Goal: Task Accomplishment & Management: Manage account settings

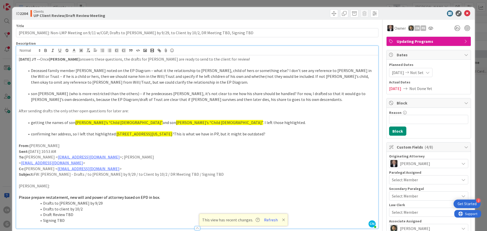
scroll to position [729, 0]
click at [465, 12] on icon at bounding box center [467, 13] width 6 height 6
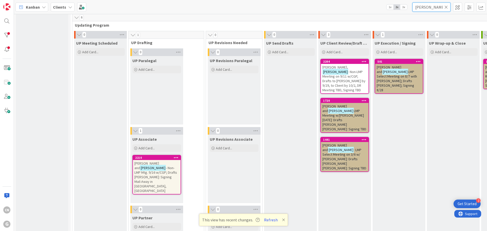
drag, startPoint x: 431, startPoint y: 7, endPoint x: 388, endPoint y: 13, distance: 44.0
click at [388, 13] on div "Kanban Clients 1x 2x 3x [PERSON_NAME]" at bounding box center [250, 7] width 473 height 14
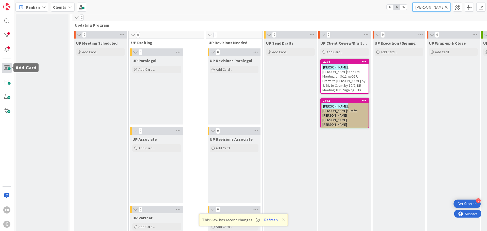
type input "[PERSON_NAME]"
click at [4, 68] on span at bounding box center [7, 68] width 10 height 10
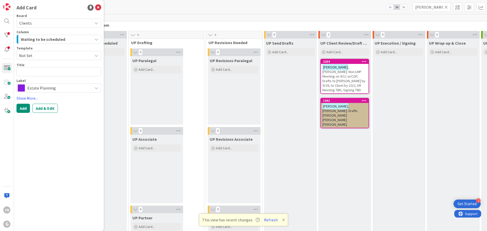
click at [57, 54] on span "Not Set" at bounding box center [53, 55] width 69 height 7
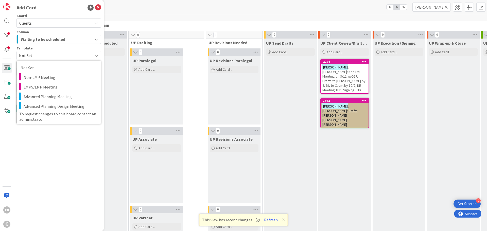
click at [54, 205] on div "Add Card Board Clients Column Waiting to be scheduled Template Not Set Not Set …" at bounding box center [59, 115] width 90 height 231
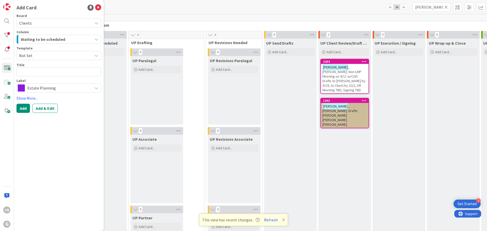
click at [68, 56] on span "Not Set" at bounding box center [53, 55] width 69 height 7
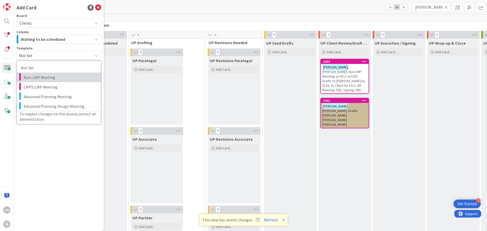
click at [59, 77] on span "Non-LMP Meeting" at bounding box center [61, 77] width 74 height 7
type textarea "x"
type textarea "Non-LMP Meeting"
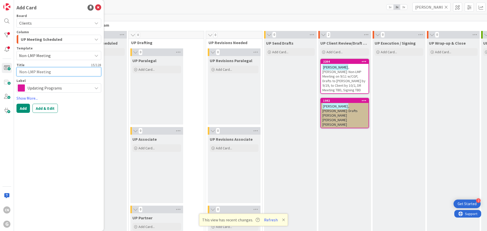
click at [20, 70] on textarea "Non-LMP Meeting" at bounding box center [58, 71] width 85 height 9
type textarea "x"
type textarea "ENon-LMP Meeting"
type textarea "x"
type textarea "EaNon-LMP Meeting"
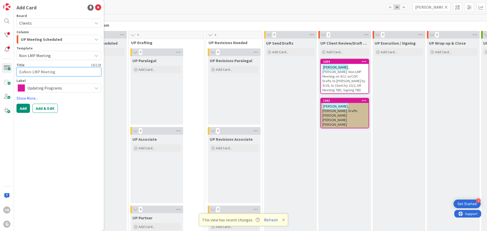
type textarea "x"
type textarea "EasNon-LMP Meeting"
type textarea "x"
type textarea "EastNon-LMP Meeting"
type textarea "x"
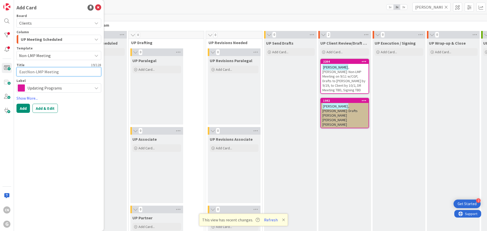
type textarea "EastoNon-LMP Meeting"
type textarea "x"
type textarea "EastonNon-LMP Meeting"
type textarea "x"
type textarea "Easton,Non-LMP Meeting"
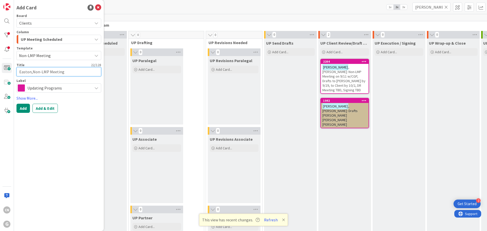
type textarea "x"
type textarea "Easton, Non-LMP Meeting"
type textarea "x"
type textarea "[GEOGRAPHIC_DATA], [GEOGRAPHIC_DATA]-LMP Meeting"
type textarea "x"
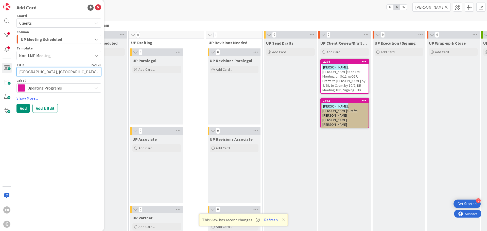
type textarea "[PERSON_NAME]-LMP Meeting"
type textarea "x"
type textarea "Easton, MarNon-LMP Meeting"
type textarea "x"
type textarea "Easton, MarvNon-LMP Meeting"
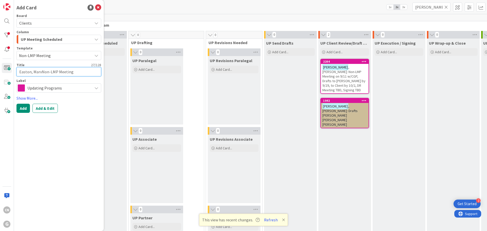
type textarea "x"
type textarea "Easton, MarviNon-LMP Meeting"
type textarea "x"
type textarea "[PERSON_NAME], MarvinNon-LMP Meeting"
type textarea "x"
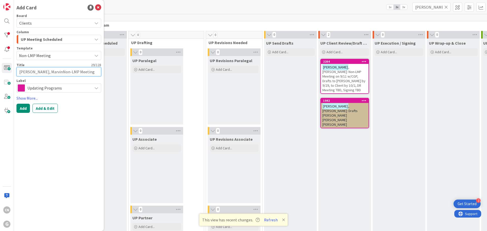
type textarea "[PERSON_NAME] Non-LMP Meeting"
type textarea "x"
type textarea "[PERSON_NAME] &Non-LMP Meeting"
type textarea "x"
type textarea "[PERSON_NAME] & Non-LMP Meeting"
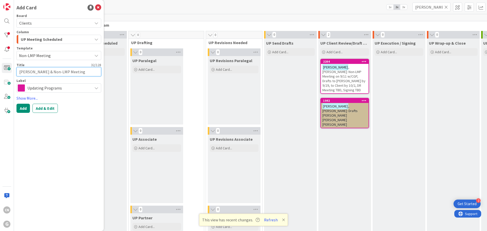
type textarea "x"
type textarea "[PERSON_NAME] & BNon-LMP Meeting"
type textarea "x"
type textarea "[PERSON_NAME] & BaNon-LMP Meeting"
type textarea "x"
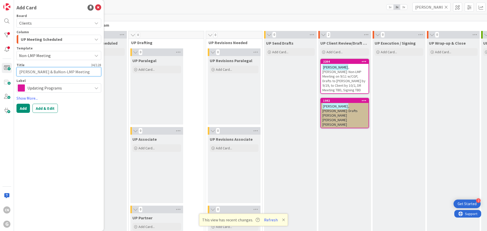
type textarea "[PERSON_NAME] & BarNon-LMP Meeting"
type textarea "x"
type textarea "[PERSON_NAME] & BarvNon-LMP Meeting"
type textarea "x"
type textarea "[PERSON_NAME] & BarNon-LMP Meeting"
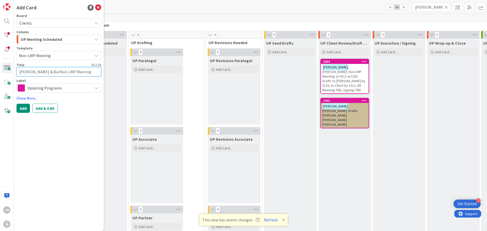
type textarea "x"
type textarea "[PERSON_NAME] & BarbNon-LMP Meeting"
type textarea "x"
type textarea "[PERSON_NAME] & [PERSON_NAME]-LMP Meeting"
type textarea "x"
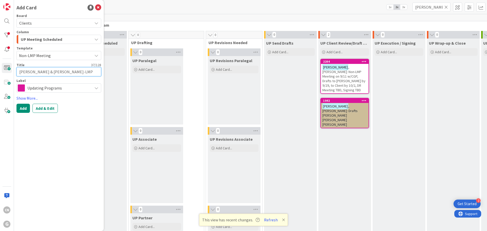
type textarea "[PERSON_NAME] & [PERSON_NAME]-LMP Meeting"
type textarea "x"
type textarea "[PERSON_NAME] & BarbaraNon-LMP Meeting"
type textarea "x"
type textarea "[PERSON_NAME] & [PERSON_NAME] Non-LMP Meeting"
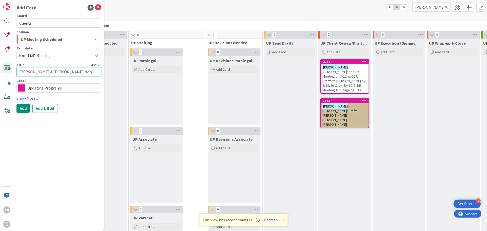
type textarea "x"
type textarea "[PERSON_NAME] & [PERSON_NAME] -Non-LMP Meeting"
type textarea "x"
type textarea "[PERSON_NAME] & [PERSON_NAME] - Non-LMP Meeting"
type textarea "x"
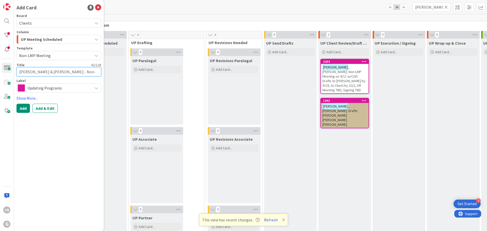
type textarea "[PERSON_NAME] & [PERSON_NAME] - LNon-LMP Meeting"
type textarea "x"
type textarea "[PERSON_NAME] & [PERSON_NAME]-LMP Meeting"
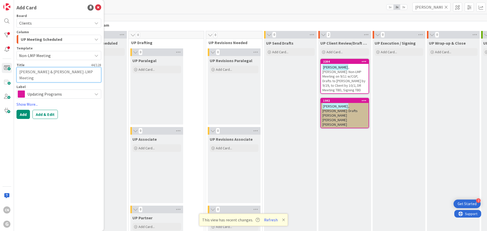
type textarea "x"
type textarea "[PERSON_NAME] & [PERSON_NAME] - LMPNon-LMP Meeting"
type textarea "x"
type textarea "[PERSON_NAME] & [PERSON_NAME] - LMPSNon-LMP Meeting"
type textarea "x"
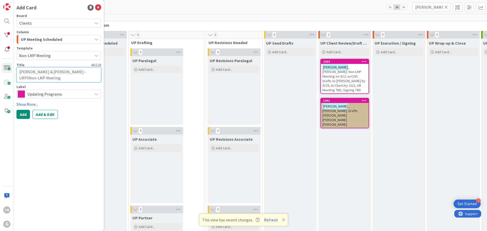
type textarea "[PERSON_NAME] & [PERSON_NAME] - LMPS Non-LMP Meeting"
type textarea "x"
type textarea "[PERSON_NAME] & [PERSON_NAME] - LMPS cNon-LMP Meeting"
type textarea "x"
type textarea "[PERSON_NAME] & [PERSON_NAME] - LMPS clNon-LMP Meeting"
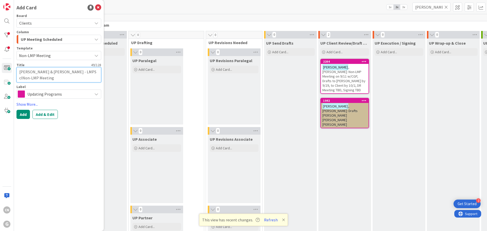
type textarea "x"
type textarea "[PERSON_NAME] & [PERSON_NAME] - LMPS cliNon-LMP Meeting"
type textarea "x"
type textarea "[PERSON_NAME] & [PERSON_NAME] - LMPS clieNon-LMP Meeting"
type textarea "x"
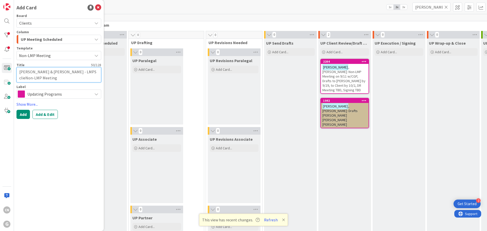
type textarea "[PERSON_NAME] & [PERSON_NAME] - LMPS clienNon-LMP Meeting"
type textarea "x"
type textarea "[PERSON_NAME] & [PERSON_NAME] - LMPS clientNon-LMP Meeting"
type textarea "x"
type textarea "[PERSON_NAME] & [PERSON_NAME] - LMPS clientsNon-LMP Meeting"
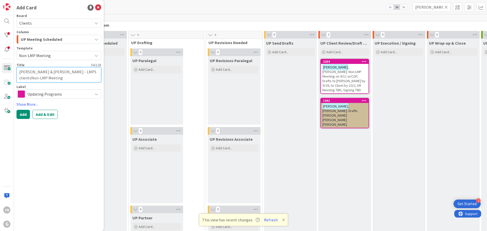
type textarea "x"
type textarea "[PERSON_NAME] & [PERSON_NAME] - LMPS clients,Non-LMP Meeting"
type textarea "x"
type textarea "[PERSON_NAME] & [PERSON_NAME] - LMPS clients, Non-LMP Meeting"
type textarea "x"
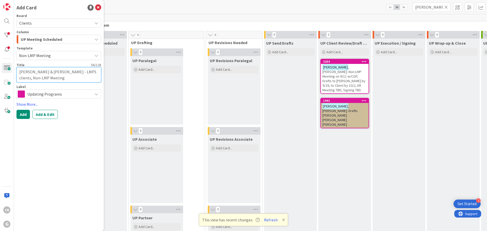
type textarea "[PERSON_NAME] & [PERSON_NAME] - LMPS clients, bNon-LMP Meeting"
type textarea "x"
type textarea "[PERSON_NAME] & [PERSON_NAME] - LMPS clients, buNon-LMP Meeting"
type textarea "x"
type textarea "[PERSON_NAME] & [PERSON_NAME] - LMPS clients, butNon-LMP Meeting"
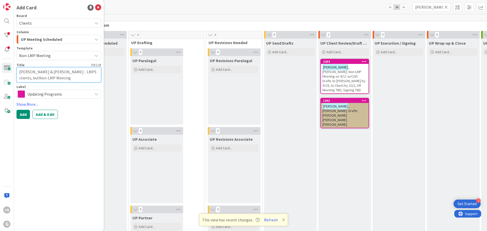
type textarea "x"
type textarea "[PERSON_NAME] & [PERSON_NAME] - LMPS clients, but Non-LMP Meeting"
type textarea "x"
type textarea "[PERSON_NAME] & [PERSON_NAME] - LMPS clients, but HNon-LMP Meeting"
type textarea "x"
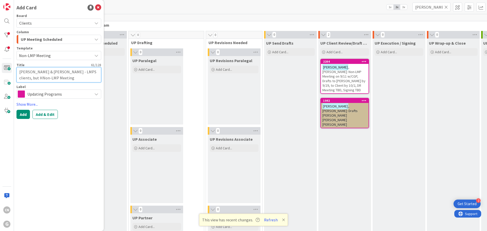
type textarea "[PERSON_NAME] & [PERSON_NAME] - LMPS clients, but Non-LMP Meeting"
click at [86, 72] on textarea "[PERSON_NAME] & [PERSON_NAME] - LMPS clients, but Non-LMP Meeting" at bounding box center [58, 74] width 85 height 15
type textarea "x"
type textarea "[PERSON_NAME] & [PERSON_NAME] - LMPS clients), but Non-LMP Meeting"
type textarea "x"
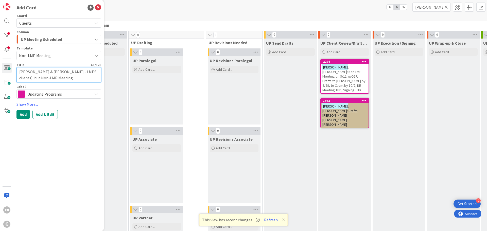
type textarea "[PERSON_NAME] & [PERSON_NAME] LMPS clients), but Non-LMP Meeting"
type textarea "x"
type textarea "[PERSON_NAME] & [PERSON_NAME] LMPS clients), but Non-LMP Meeting"
click at [63, 71] on textarea "[PERSON_NAME] & [PERSON_NAME] LMPS clients), but Non-LMP Meeting" at bounding box center [58, 74] width 85 height 15
type textarea "x"
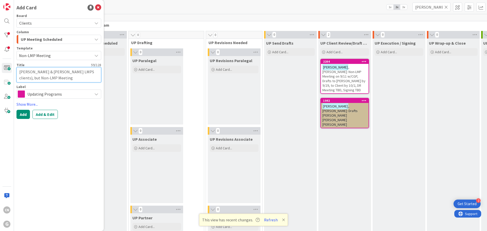
type textarea "[PERSON_NAME] & [PERSON_NAME] (LMPS clients), but Non-LMP Meeting"
click at [86, 72] on textarea "[PERSON_NAME] & [PERSON_NAME] (LMPS clients), but Non-LMP Meeting" at bounding box center [58, 74] width 85 height 15
type textarea "x"
type textarea "[PERSON_NAME] & [PERSON_NAME] (LMPS clients) but Non-LMP Meeting"
click at [95, 72] on textarea "[PERSON_NAME] & [PERSON_NAME] (LMPS clients) but Non-LMP Meeting" at bounding box center [58, 74] width 85 height 15
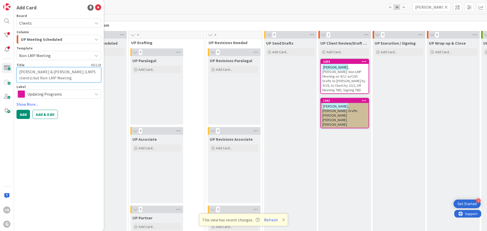
type textarea "x"
type textarea "[PERSON_NAME] & [PERSON_NAME] (LMPS clients) but CNon-LMP Meeting"
type textarea "x"
type textarea "[PERSON_NAME] & [PERSON_NAME] (LMPS clients) but ChNon-LMP Meeting"
type textarea "x"
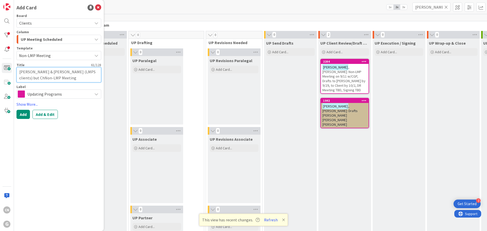
type textarea "[PERSON_NAME] & [PERSON_NAME] (LMPS clients) but ChaNon-LMP Meeting"
type textarea "x"
type textarea "[PERSON_NAME] & [PERSON_NAME] (LMPS clients) but CharNon-LMP Meeting"
type textarea "x"
type textarea "[PERSON_NAME] & [PERSON_NAME] (LMPS clients) but ChargNon-LMP Meeting"
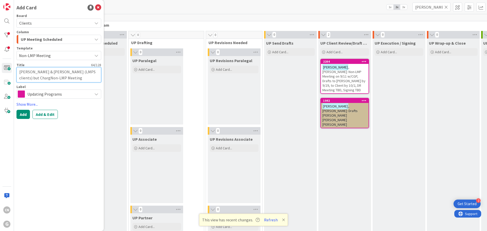
type textarea "x"
type textarea "[PERSON_NAME] & [PERSON_NAME] (LMPS clients) but ChargiNon-LMP Meeting"
type textarea "x"
type textarea "[PERSON_NAME] & [PERSON_NAME] (LMPS clients) but CharginNon-LMP Meeting"
type textarea "x"
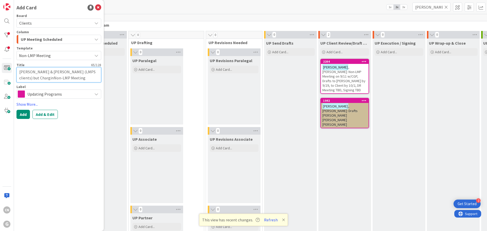
type textarea "[PERSON_NAME] & [PERSON_NAME] (LMPS clients) but ChargingNon-LMP Meeting"
type textarea "x"
type textarea "[PERSON_NAME] & [PERSON_NAME] (LMPS clients) but Charging Non-LMP Meeting"
type textarea "x"
type textarea "[PERSON_NAME] & [PERSON_NAME] (LMPS clients) but Charging HNon-LMP Meeting"
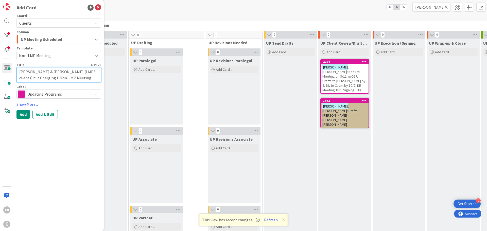
type textarea "x"
type textarea "[PERSON_NAME] & [PERSON_NAME] (LMPS clients) but Charging HoNon-LMP Meeting"
type textarea "x"
type textarea "[PERSON_NAME] & [PERSON_NAME] (LMPS clients) but [PERSON_NAME]-LMP Meeting"
type textarea "x"
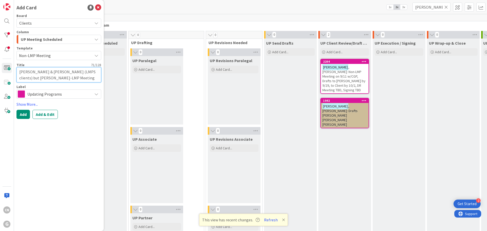
type textarea "[PERSON_NAME] & [PERSON_NAME] (LMPS clients) but Charging HourNon-LMP Meeting"
type textarea "x"
type textarea "[PERSON_NAME] & [PERSON_NAME] (LMPS clients) but Charging HourlNon-LMP Meeting"
type textarea "x"
type textarea "[PERSON_NAME] & [PERSON_NAME] (LMPS clients) but Charging HourlyNon-LMP Meeting"
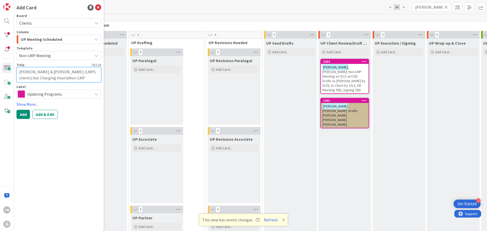
type textarea "x"
type textarea "[PERSON_NAME] & [PERSON_NAME] (LMPS clients) but Charging Hourly Non-LMP Meeting"
type textarea "x"
type textarea "[PERSON_NAME] & [PERSON_NAME] (LMPS clients) but Charging Hourly on-LMP Meeting"
type textarea "x"
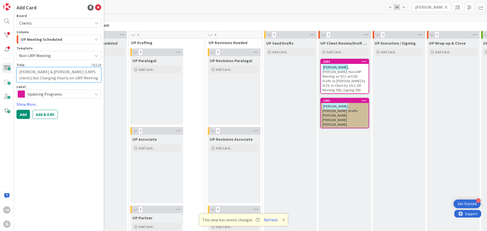
type textarea "[PERSON_NAME] & [PERSON_NAME] (LMPS clients) but Charging Hourly n-LMP Meeting"
type textarea "x"
type textarea "[PERSON_NAME] & [PERSON_NAME] (LMPS clients) but Charging Hourly -LMP Meeting"
type textarea "x"
type textarea "[PERSON_NAME] & [PERSON_NAME] (LMPS clients) but Charging Hourly LMP Meeting"
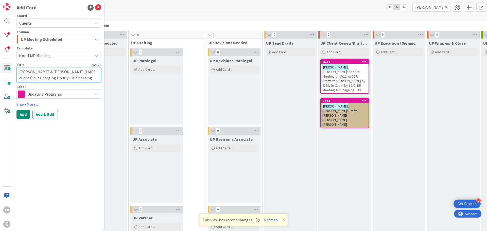
type textarea "x"
type textarea "[PERSON_NAME] & [PERSON_NAME] (LMPS clients) but Charging Hourly MP Meeting"
type textarea "x"
type textarea "[PERSON_NAME] & [PERSON_NAME] (LMPS clients) but Charging Hourly P Meeting"
type textarea "x"
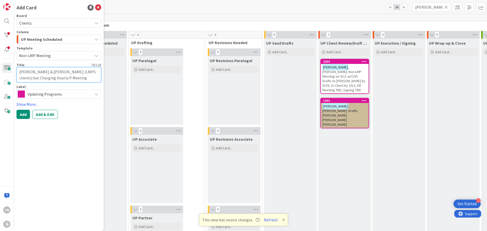
type textarea "[PERSON_NAME] & [PERSON_NAME] (LMPS clients) but Charging Hourly Meeting"
type textarea "x"
type textarea "[PERSON_NAME] & [PERSON_NAME] (LMPS clients) but Charging Hourly Meeting"
type textarea "x"
type textarea "[PERSON_NAME] & [PERSON_NAME] (LMPS clients) but Charging Hourly eeting"
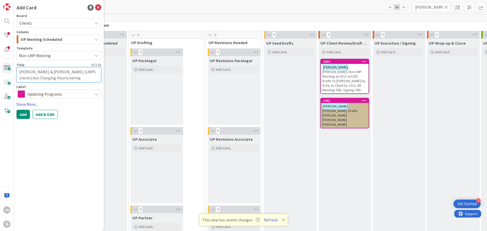
type textarea "x"
type textarea "[PERSON_NAME] & [PERSON_NAME] (LMPS clients) but Charging Hourly eting"
type textarea "x"
type textarea "[PERSON_NAME] & [PERSON_NAME] (LMPS clients) but Charging Hourly ting"
type textarea "x"
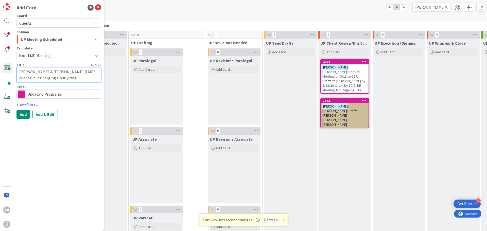
type textarea "[PERSON_NAME] & [PERSON_NAME] (LMPS clients) but Charging Hourly ing"
type textarea "x"
type textarea "[PERSON_NAME] & [PERSON_NAME] (LMPS clients) but Charging Hourly ng"
type textarea "x"
type textarea "[PERSON_NAME] & [PERSON_NAME] (LMPS clients) but Charging Hourly g"
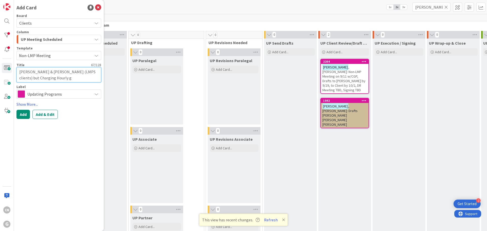
type textarea "x"
type textarea "[PERSON_NAME] & [PERSON_NAME] (LMPS clients) but Charging Hourly"
click at [62, 72] on textarea "[PERSON_NAME] & [PERSON_NAME] (LMPS clients) but Charging Hourly" at bounding box center [58, 74] width 85 height 15
type textarea "x"
type textarea "[PERSON_NAME] & [PERSON_NAME]: (LMPS clients) but Charging Hourly"
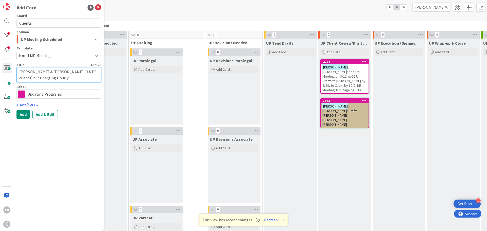
drag, startPoint x: 51, startPoint y: 78, endPoint x: 36, endPoint y: 77, distance: 15.3
click at [36, 77] on textarea "[PERSON_NAME] & [PERSON_NAME]: (LMPS clients) but Charging Hourly" at bounding box center [58, 74] width 85 height 15
click at [64, 72] on textarea "[PERSON_NAME] & [PERSON_NAME]: (LMPS clients) but Charging Hourly" at bounding box center [58, 74] width 85 height 15
type textarea "x"
type textarea "[PERSON_NAME] & [PERSON_NAME]: H(LMPS clients) but Charging Hourly"
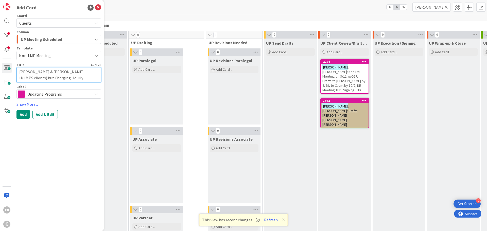
type textarea "x"
type textarea "[PERSON_NAME] & [PERSON_NAME]: Ho(LMPS clients) but Charging Hourly"
type textarea "x"
type textarea "[PERSON_NAME] & [PERSON_NAME]: Hou(LMPS clients) but Charging Hourly"
type textarea "x"
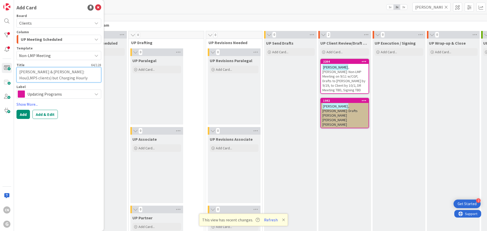
type textarea "[PERSON_NAME] & [PERSON_NAME]: Hour(LMPS clients) but Charging Hourly"
type textarea "x"
type textarea "[PERSON_NAME] & [PERSON_NAME]: Hourl(LMPS clients) but Charging Hourly"
type textarea "x"
type textarea "[PERSON_NAME] & [PERSON_NAME]: Hourly(LMPS clients) but Charging Hourly"
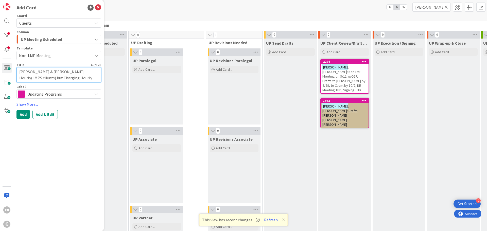
type textarea "x"
type textarea "[PERSON_NAME] & [PERSON_NAME]: Hourly (LMPS clients) but Charging Hourly"
type textarea "x"
type textarea "[PERSON_NAME] & [PERSON_NAME]: Hourly M(LMPS clients) but Charging Hourly"
type textarea "x"
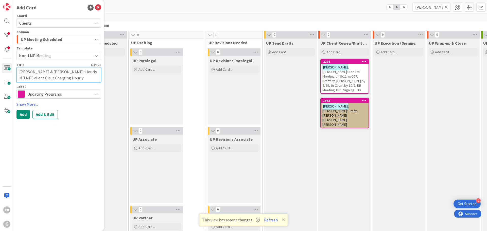
type textarea "[PERSON_NAME] & [PERSON_NAME]: Hourly Me(LMPS clients) but Charging Hourly"
type textarea "x"
type textarea "[PERSON_NAME] & [PERSON_NAME]: Hourly Mee(LMPS clients) but Charging Hourly"
type textarea "x"
type textarea "[PERSON_NAME] & [PERSON_NAME]: Hourly Meet(LMPS clients) but Charging Hourly"
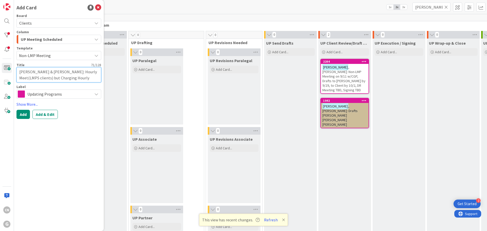
type textarea "x"
type textarea "[PERSON_NAME] & [PERSON_NAME]: Hourly Meeti(LMPS clients) but Charging Hourly"
type textarea "x"
drag, startPoint x: 80, startPoint y: 79, endPoint x: 45, endPoint y: 79, distance: 34.7
click at [45, 79] on textarea "[PERSON_NAME] & [PERSON_NAME]: Hourly Meeting (LMPS clients) but Charging Hourly" at bounding box center [58, 74] width 85 height 15
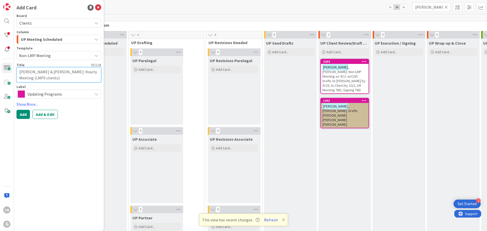
click at [41, 77] on textarea "[PERSON_NAME] & [PERSON_NAME]: Hourly Meeting (LMPS clients)" at bounding box center [58, 74] width 85 height 15
click at [42, 78] on textarea "[PERSON_NAME] & [PERSON_NAME]: Hourly Meeting (LMPS clients)" at bounding box center [58, 74] width 85 height 15
click at [22, 113] on button "Add" at bounding box center [22, 114] width 13 height 9
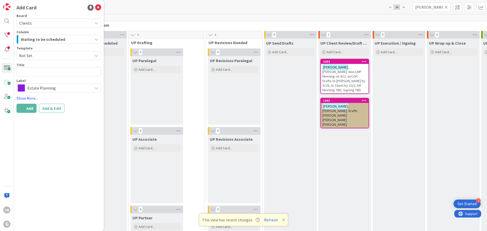
click at [332, 153] on div "UP Client Review/Draft Review Meeting Add Card... 2204 [PERSON_NAME]: Non-LMP M…" at bounding box center [344, 201] width 53 height 325
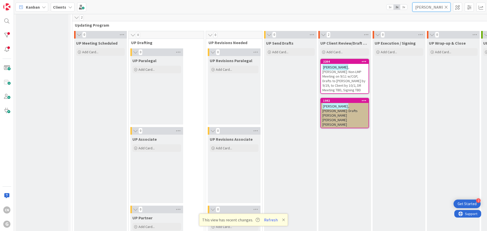
drag, startPoint x: 434, startPoint y: 6, endPoint x: 382, endPoint y: 12, distance: 52.3
click at [383, 13] on div "Kanban Clients 1x 2x 3x [PERSON_NAME]" at bounding box center [250, 7] width 473 height 14
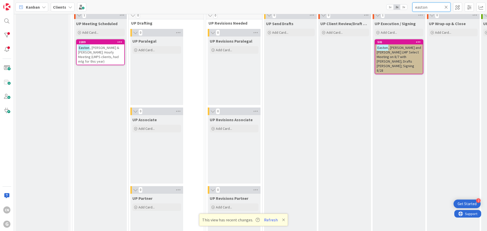
scroll to position [749, 0]
click at [101, 52] on span ", [PERSON_NAME] & [PERSON_NAME]: Hourly Meeting (LMPS clients, had mtg for this…" at bounding box center [98, 54] width 41 height 18
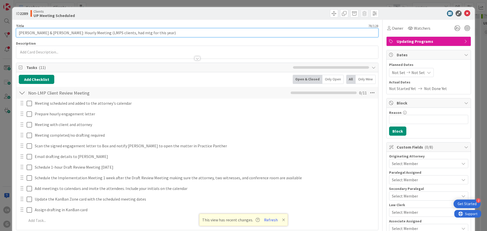
click at [88, 33] on input "[PERSON_NAME] & [PERSON_NAME]: Hourly Meeting (LMPS clients, had mtg for this y…" at bounding box center [197, 32] width 362 height 9
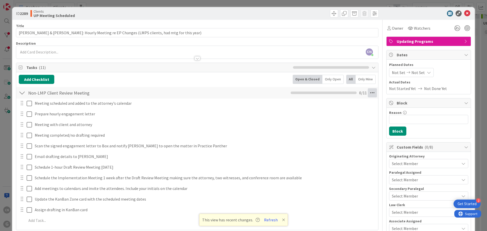
click at [368, 94] on icon at bounding box center [372, 92] width 9 height 9
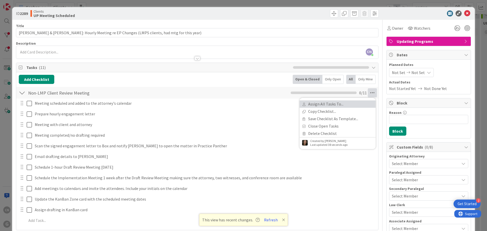
click at [325, 105] on link "Assign All Tasks To..." at bounding box center [337, 103] width 76 height 7
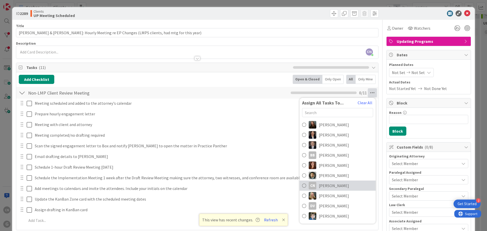
click at [333, 185] on span "[PERSON_NAME]" at bounding box center [334, 186] width 30 height 6
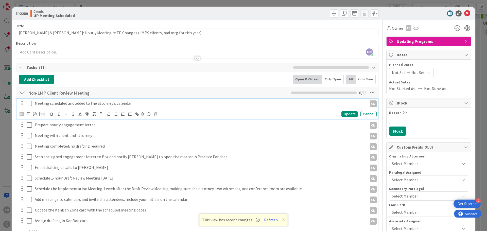
click at [29, 104] on icon at bounding box center [29, 103] width 5 height 6
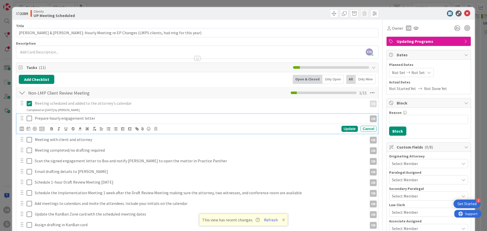
click at [97, 118] on p "Prepare hourly engagement letter" at bounding box center [200, 118] width 330 height 6
click at [31, 116] on icon at bounding box center [29, 118] width 5 height 6
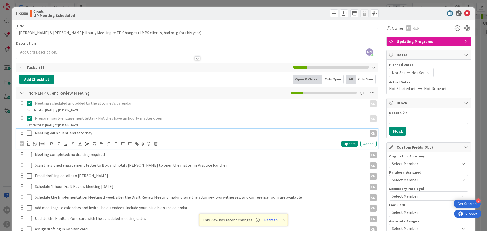
click at [55, 134] on p "Meeting with client and attorney" at bounding box center [200, 133] width 330 height 6
click at [21, 144] on div "CN" at bounding box center [22, 143] width 5 height 5
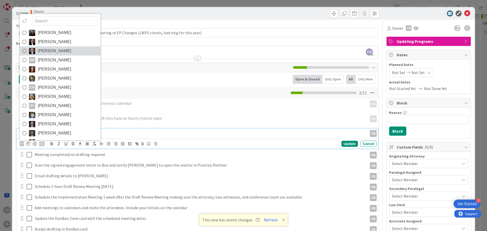
click at [44, 52] on span "[PERSON_NAME]" at bounding box center [54, 51] width 33 height 8
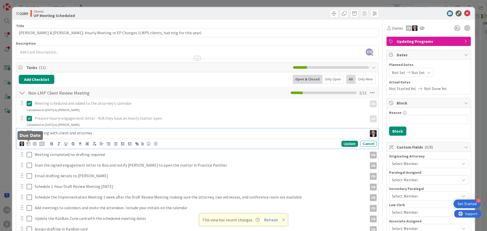
click at [28, 143] on icon at bounding box center [29, 143] width 4 height 4
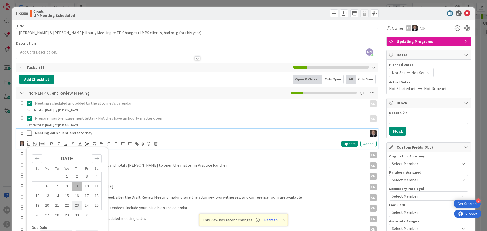
click at [76, 206] on td "23" at bounding box center [77, 206] width 10 height 10
click at [347, 144] on div "Update" at bounding box center [349, 144] width 16 height 6
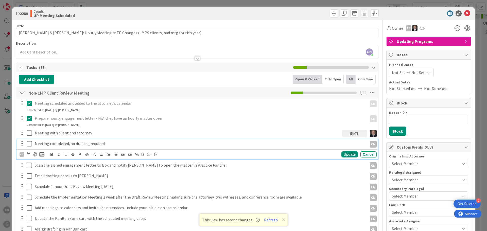
click at [53, 146] on p "Meeting completed/no drafting required" at bounding box center [200, 144] width 330 height 6
click at [23, 156] on div "CN" at bounding box center [22, 154] width 5 height 5
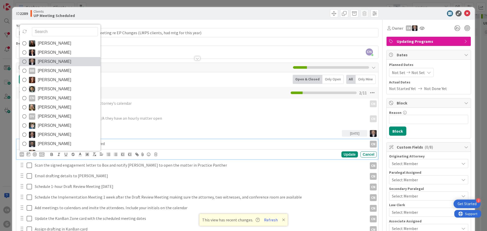
click at [53, 63] on span "[PERSON_NAME]" at bounding box center [54, 62] width 33 height 8
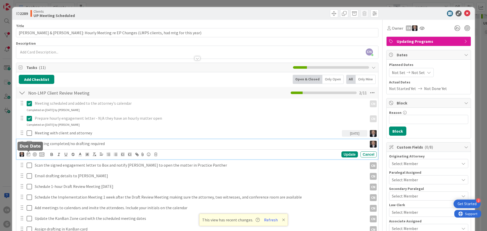
click at [28, 155] on icon at bounding box center [29, 154] width 4 height 4
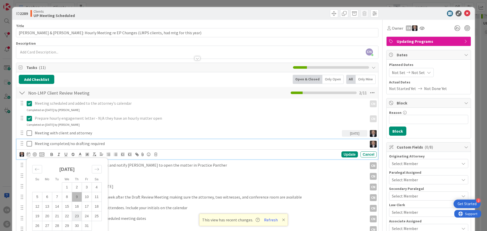
click at [77, 216] on td "23" at bounding box center [77, 216] width 10 height 10
click at [348, 155] on div "Update" at bounding box center [349, 154] width 16 height 6
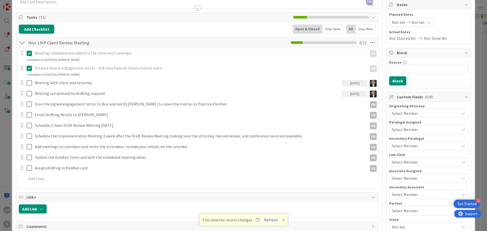
scroll to position [50, 0]
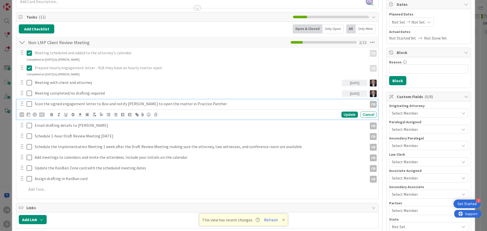
click at [205, 104] on p "Scan the signed engagement letter to Box and notify [PERSON_NAME] to open the m…" at bounding box center [200, 104] width 330 height 6
click at [156, 114] on icon at bounding box center [155, 115] width 3 height 4
click at [168, 137] on div "Delete" at bounding box center [168, 136] width 19 height 9
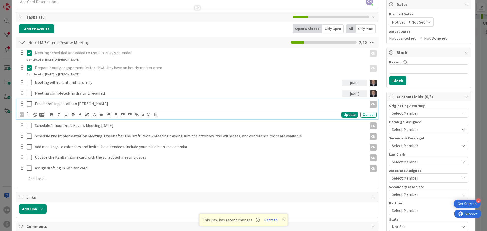
click at [89, 105] on p "Email drafting details to [PERSON_NAME]" at bounding box center [200, 104] width 330 height 6
click at [22, 115] on div "CN" at bounding box center [22, 114] width 5 height 5
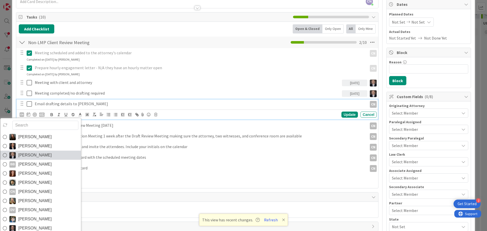
click at [35, 155] on span "[PERSON_NAME]" at bounding box center [34, 155] width 33 height 8
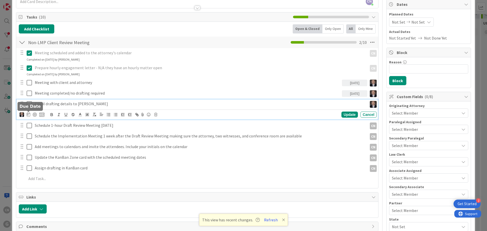
click at [28, 115] on icon at bounding box center [29, 114] width 4 height 4
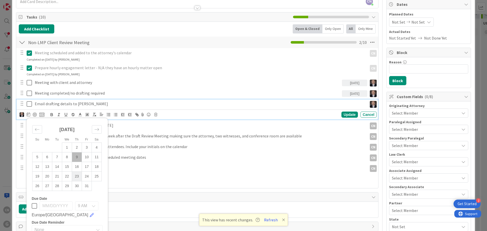
click at [78, 176] on td "23" at bounding box center [77, 177] width 10 height 10
click at [344, 117] on div "Update" at bounding box center [349, 115] width 16 height 6
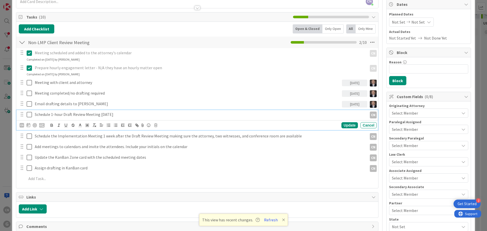
click at [74, 115] on p "Schedule 1-hour Draft Review Meeting [DATE]" at bounding box center [200, 115] width 330 height 6
click at [29, 126] on icon at bounding box center [29, 125] width 4 height 4
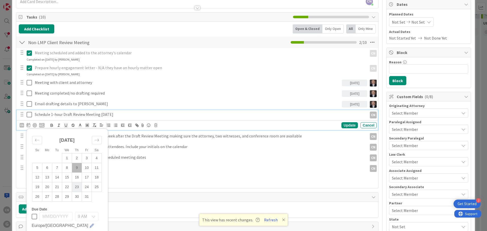
click at [76, 187] on td "23" at bounding box center [77, 187] width 10 height 10
click at [341, 125] on div "Update" at bounding box center [349, 125] width 16 height 6
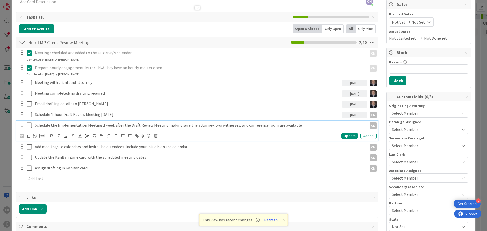
click at [58, 125] on p "Schedule the Implementation Meeting 1 week after the Draft Review Meeting makin…" at bounding box center [200, 125] width 330 height 6
click at [30, 136] on icon at bounding box center [29, 136] width 4 height 4
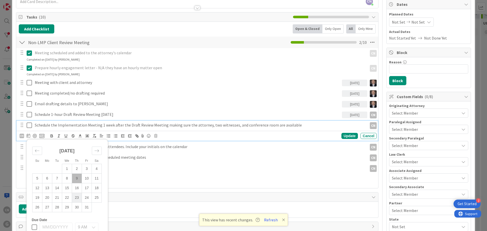
click at [79, 197] on td "23" at bounding box center [77, 198] width 10 height 10
click at [345, 137] on div "Update" at bounding box center [349, 136] width 16 height 6
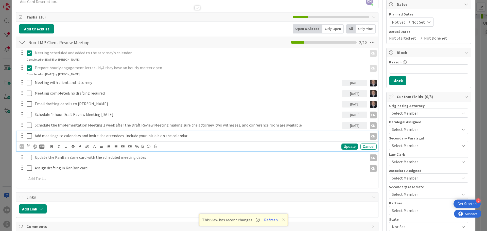
click at [63, 136] on p "Add meetings to calendars and invite the attendees. Include your initials on th…" at bounding box center [200, 136] width 330 height 6
click at [27, 147] on icon at bounding box center [29, 146] width 4 height 4
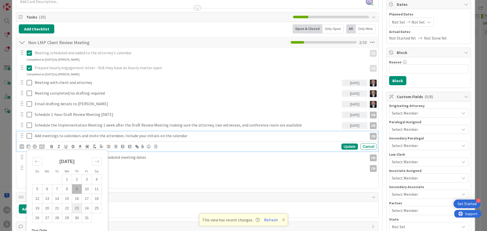
click at [77, 207] on td "23" at bounding box center [77, 209] width 10 height 10
click at [77, 206] on td "23" at bounding box center [77, 209] width 10 height 10
click at [342, 149] on div "Update" at bounding box center [349, 147] width 16 height 6
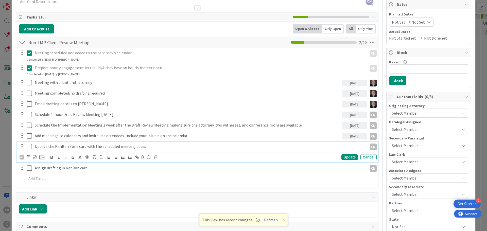
click at [103, 147] on p "Update the KanBan Zone card with the scheduled meeting dates" at bounding box center [200, 147] width 330 height 6
click at [34, 157] on div at bounding box center [35, 157] width 4 height 4
click at [27, 157] on icon at bounding box center [29, 157] width 4 height 4
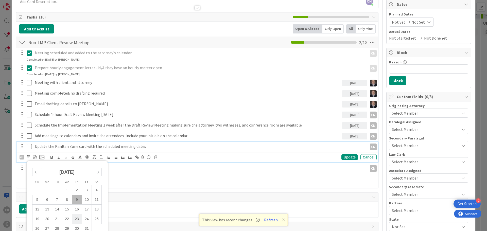
click at [78, 217] on td "23" at bounding box center [77, 219] width 10 height 10
drag, startPoint x: 78, startPoint y: 217, endPoint x: 96, endPoint y: 216, distance: 17.3
click at [79, 216] on td "23" at bounding box center [77, 219] width 10 height 10
click at [341, 160] on div "Update" at bounding box center [349, 157] width 16 height 6
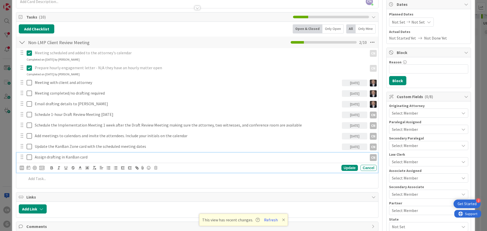
drag, startPoint x: 88, startPoint y: 156, endPoint x: 81, endPoint y: 159, distance: 7.9
click at [88, 156] on p "Assign drafting in KanBan card" at bounding box center [200, 157] width 330 height 6
click at [21, 168] on div "CN" at bounding box center [22, 168] width 5 height 5
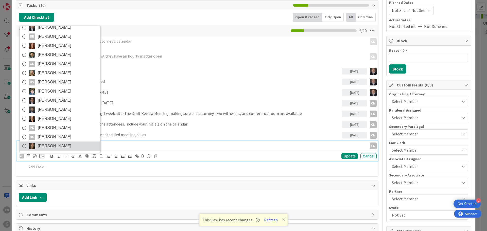
scroll to position [63, 0]
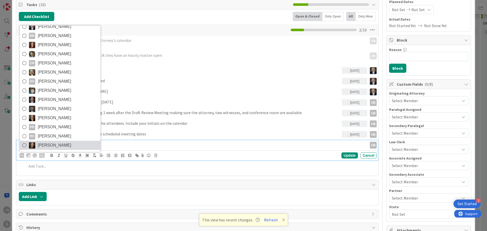
click at [49, 143] on span "[PERSON_NAME]" at bounding box center [54, 145] width 33 height 8
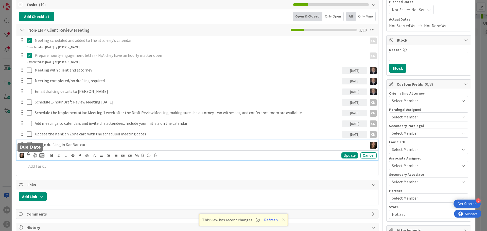
click at [28, 155] on icon at bounding box center [29, 155] width 4 height 4
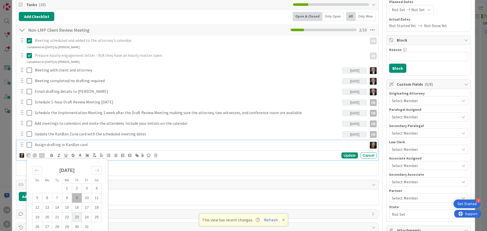
click at [77, 217] on td "23" at bounding box center [77, 217] width 10 height 10
click at [342, 156] on div "Update" at bounding box center [349, 155] width 16 height 6
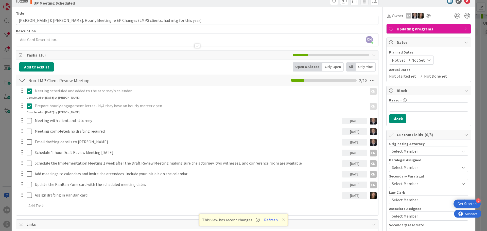
scroll to position [0, 0]
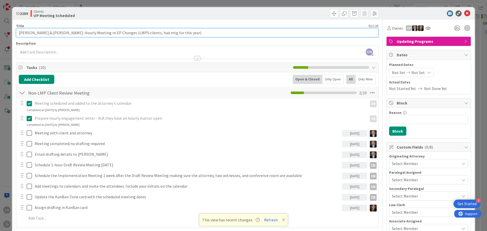
drag, startPoint x: 139, startPoint y: 33, endPoint x: 138, endPoint y: 36, distance: 3.0
click at [138, 33] on input "[PERSON_NAME] & [PERSON_NAME]: Hourly Meeting re EP Changes (LMPS clients, had …" at bounding box center [197, 32] width 362 height 9
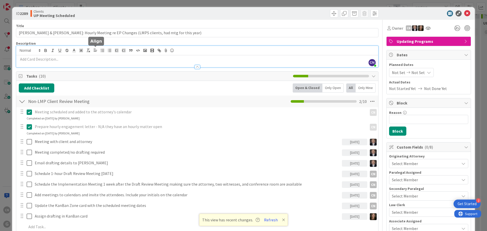
click at [96, 52] on div "CN [PERSON_NAME] joined 2 m ago" at bounding box center [197, 56] width 362 height 21
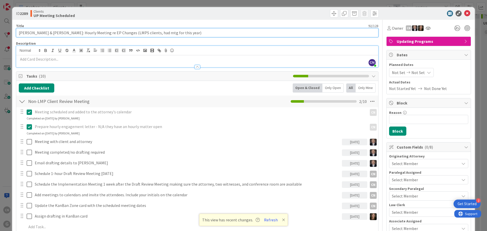
click at [89, 33] on input "[PERSON_NAME] & [PERSON_NAME]: Hourly Meeting re EP Changes (LMPS clients, had …" at bounding box center [197, 32] width 362 height 9
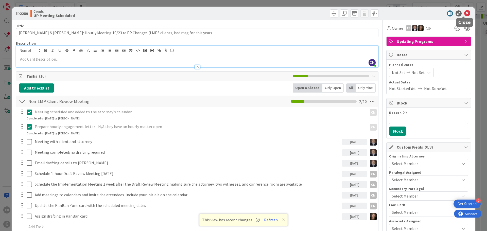
click at [465, 12] on icon at bounding box center [467, 13] width 6 height 6
